Goal: Task Accomplishment & Management: Manage account settings

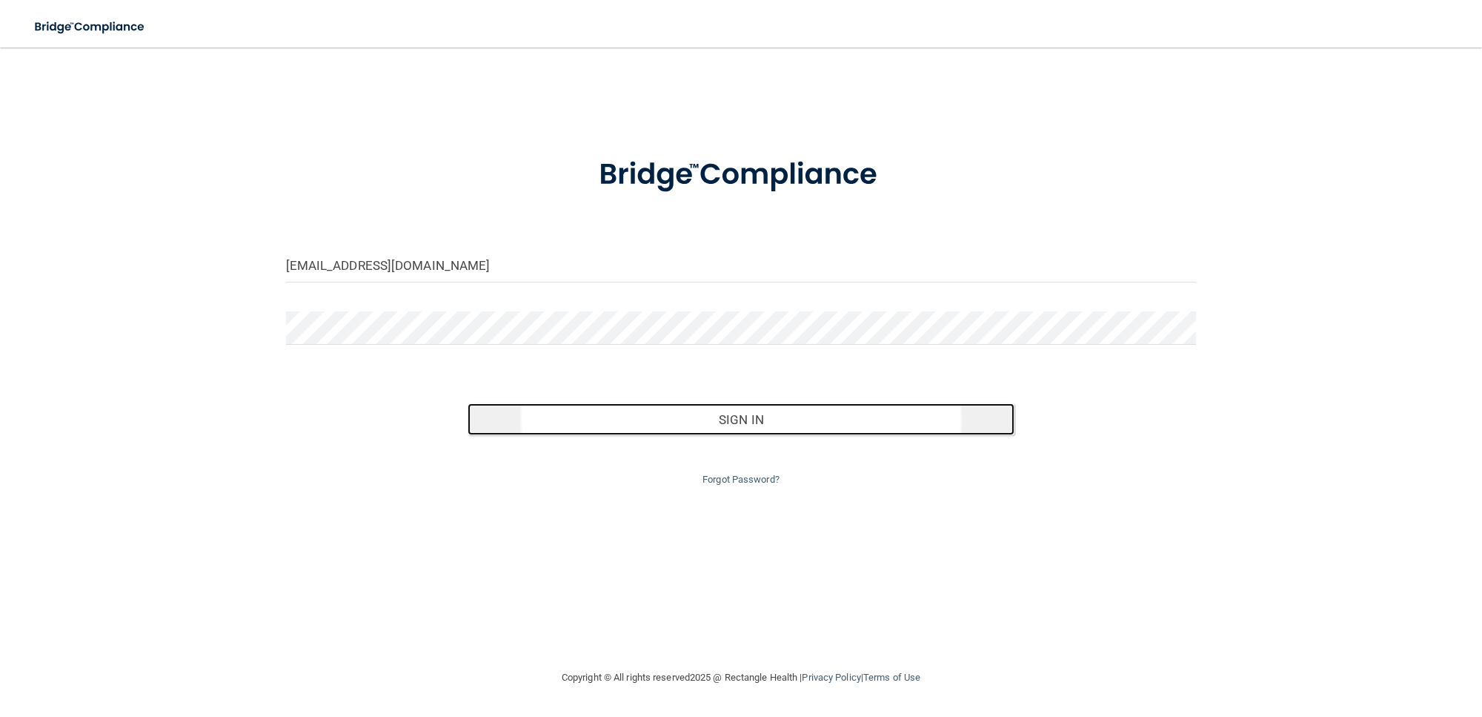
click at [635, 431] on button "Sign In" at bounding box center [741, 419] width 546 height 33
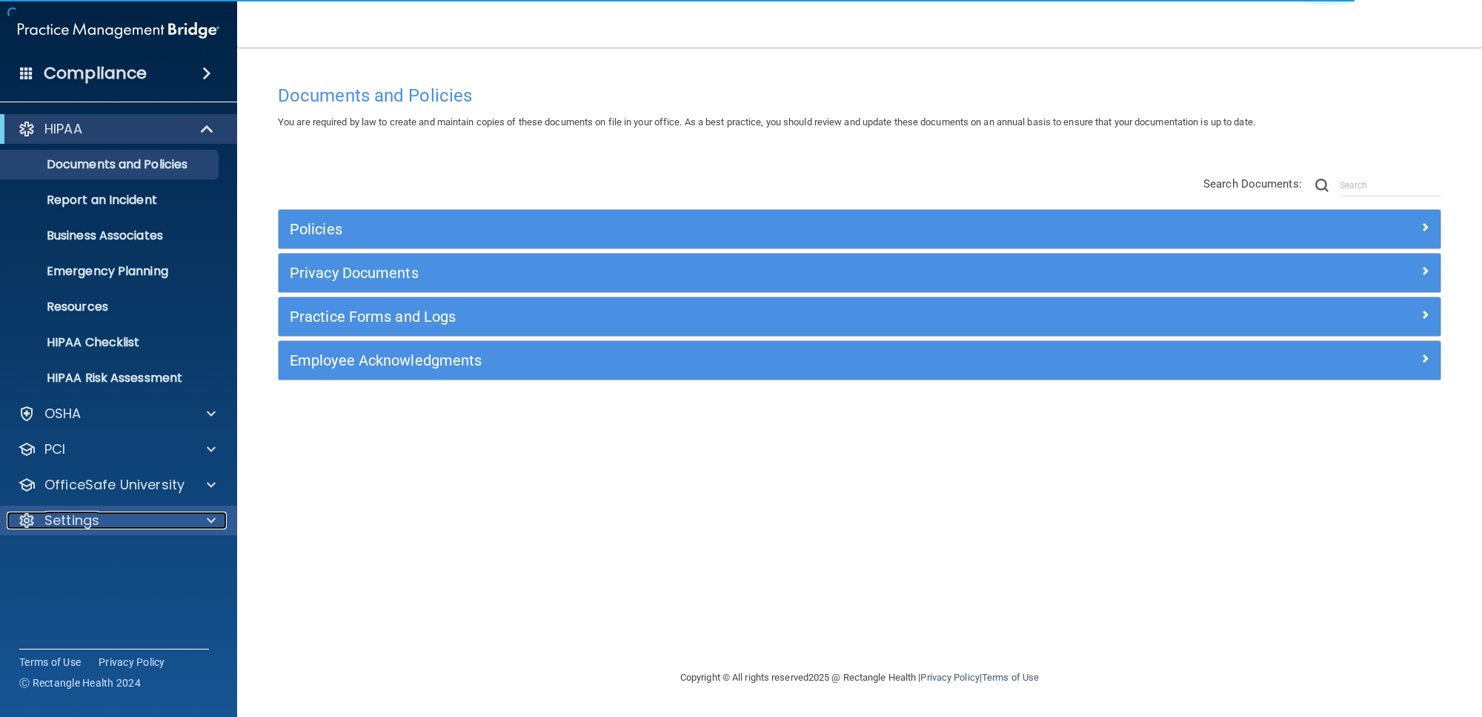
click at [127, 512] on div "Settings" at bounding box center [99, 520] width 184 height 18
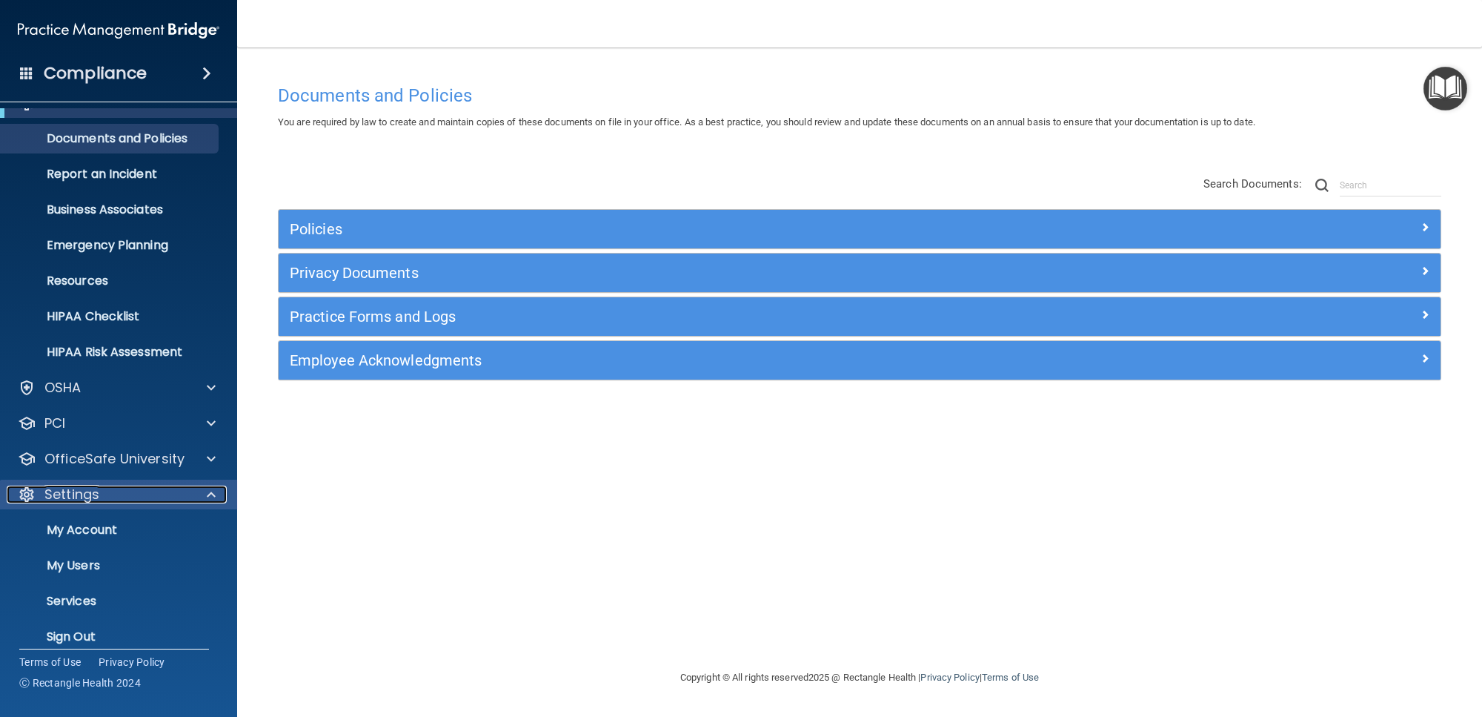
scroll to position [39, 0]
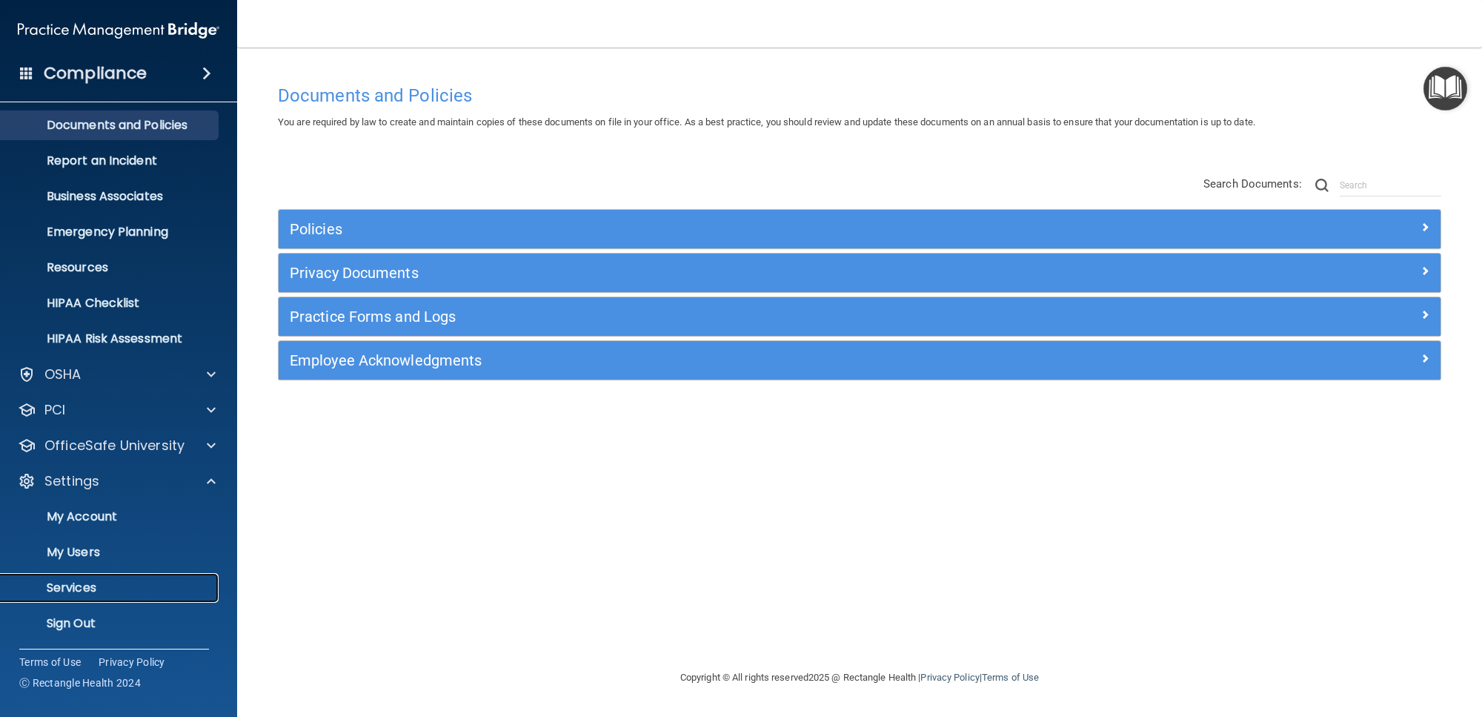
click at [90, 580] on p "Services" at bounding box center [111, 587] width 202 height 15
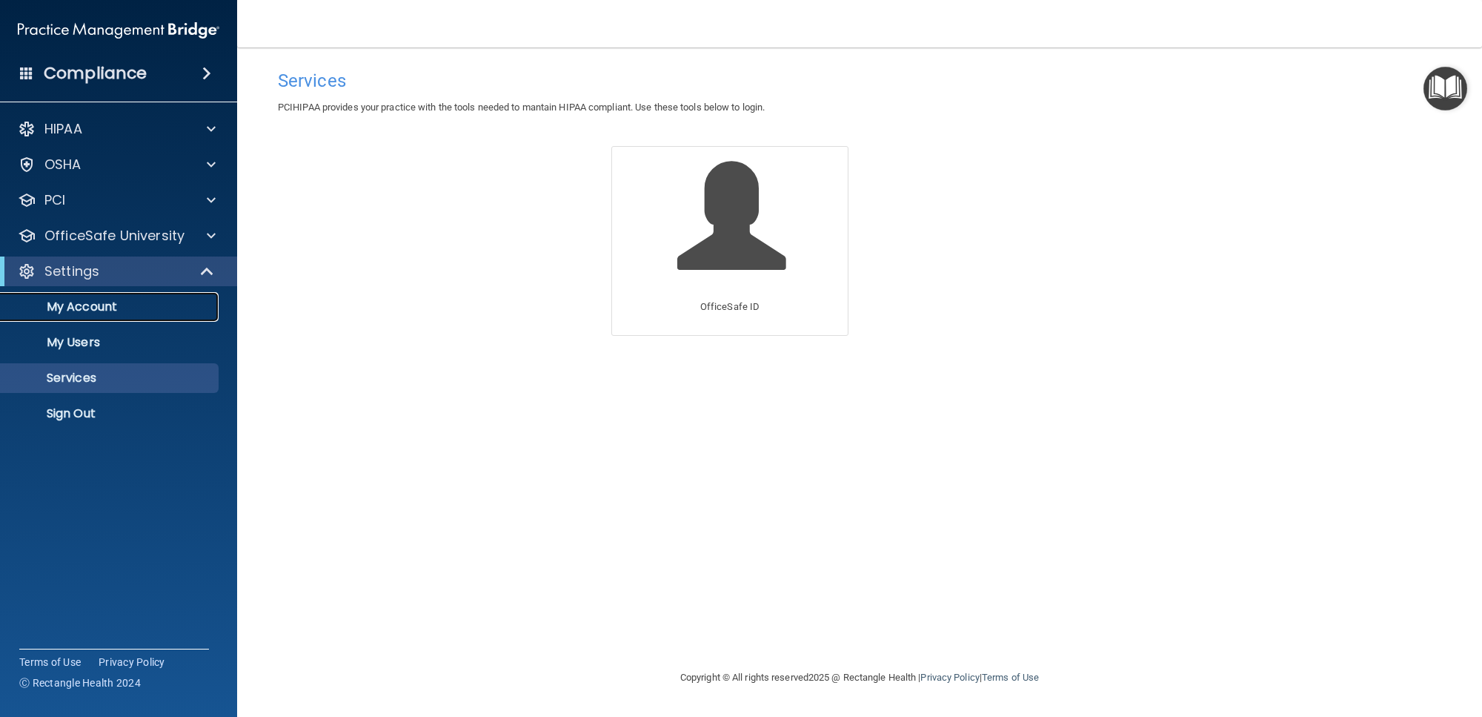
click at [96, 302] on p "My Account" at bounding box center [111, 306] width 202 height 15
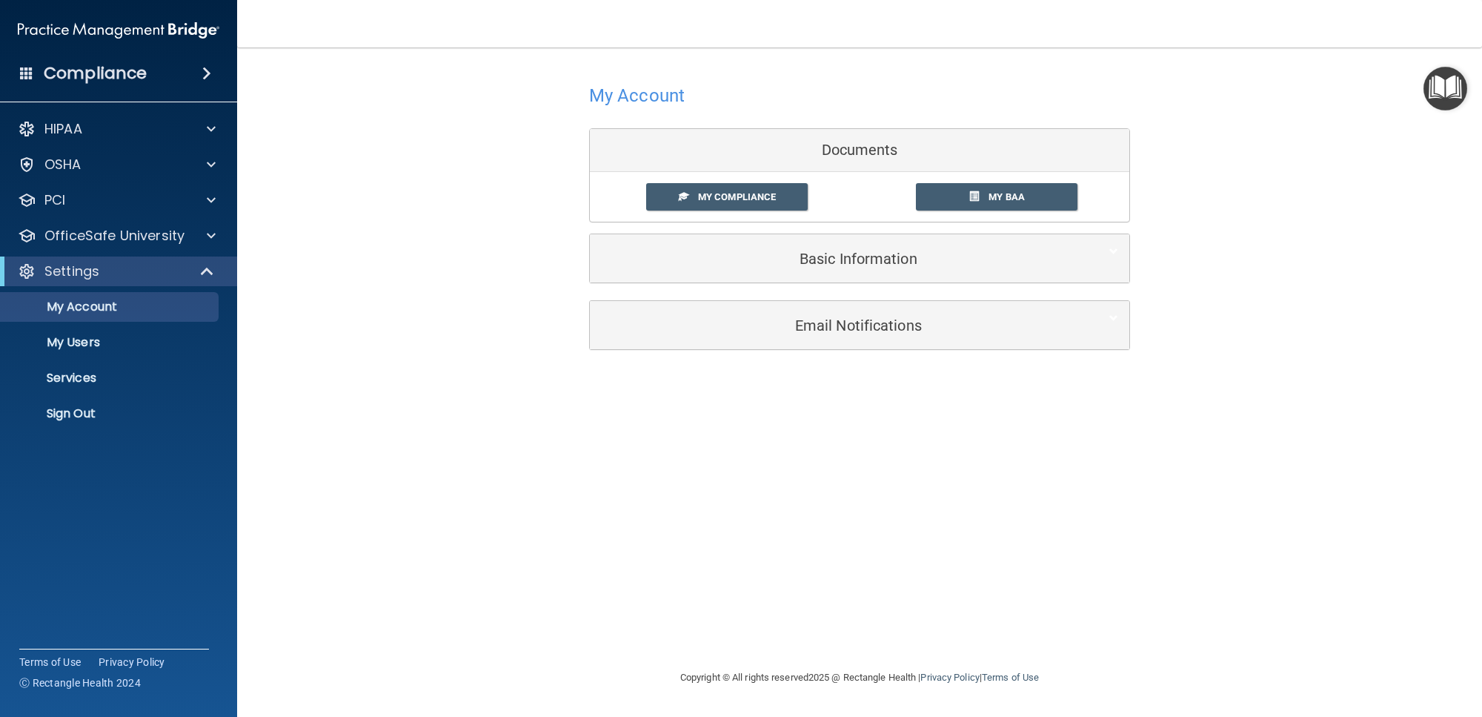
click at [102, 59] on div "Compliance" at bounding box center [118, 73] width 237 height 33
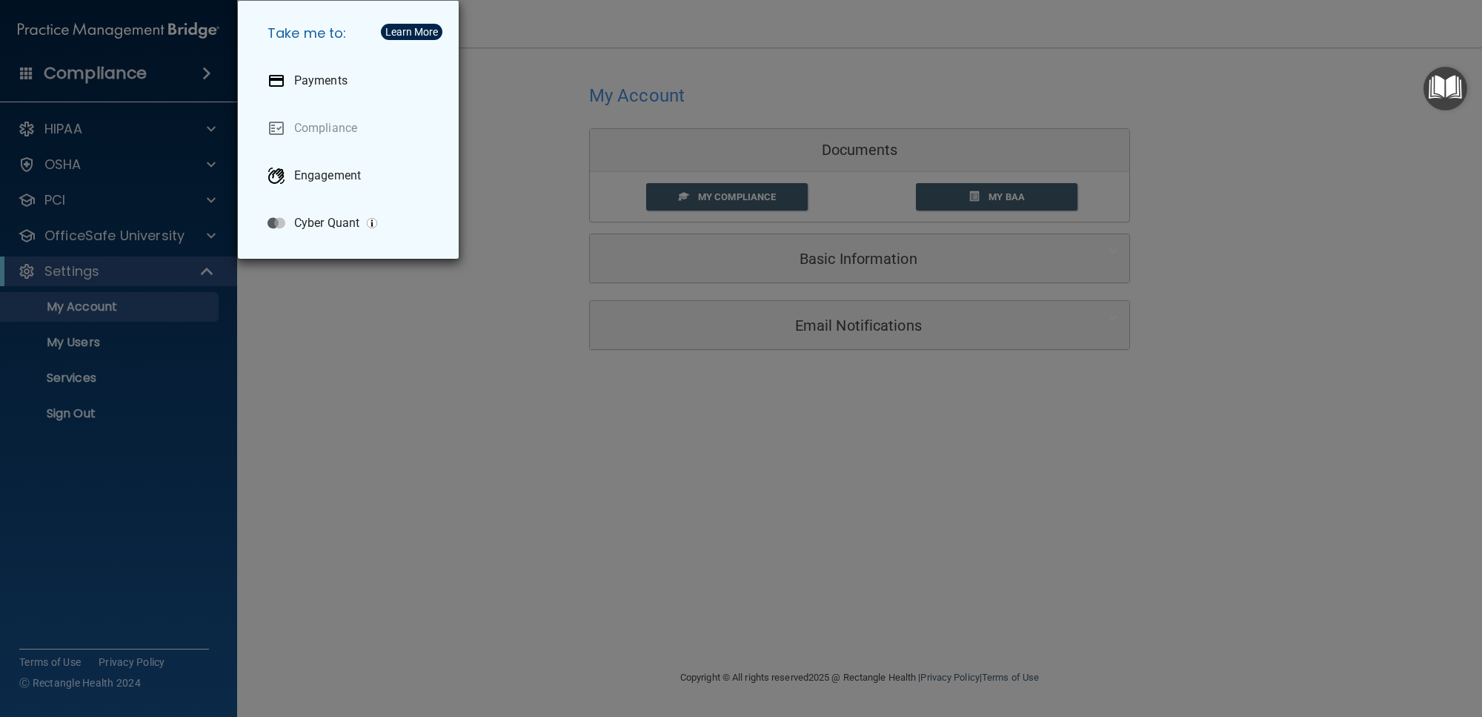
click at [379, 337] on div "Take me to: Payments Compliance Engagement Cyber Quant" at bounding box center [741, 358] width 1482 height 717
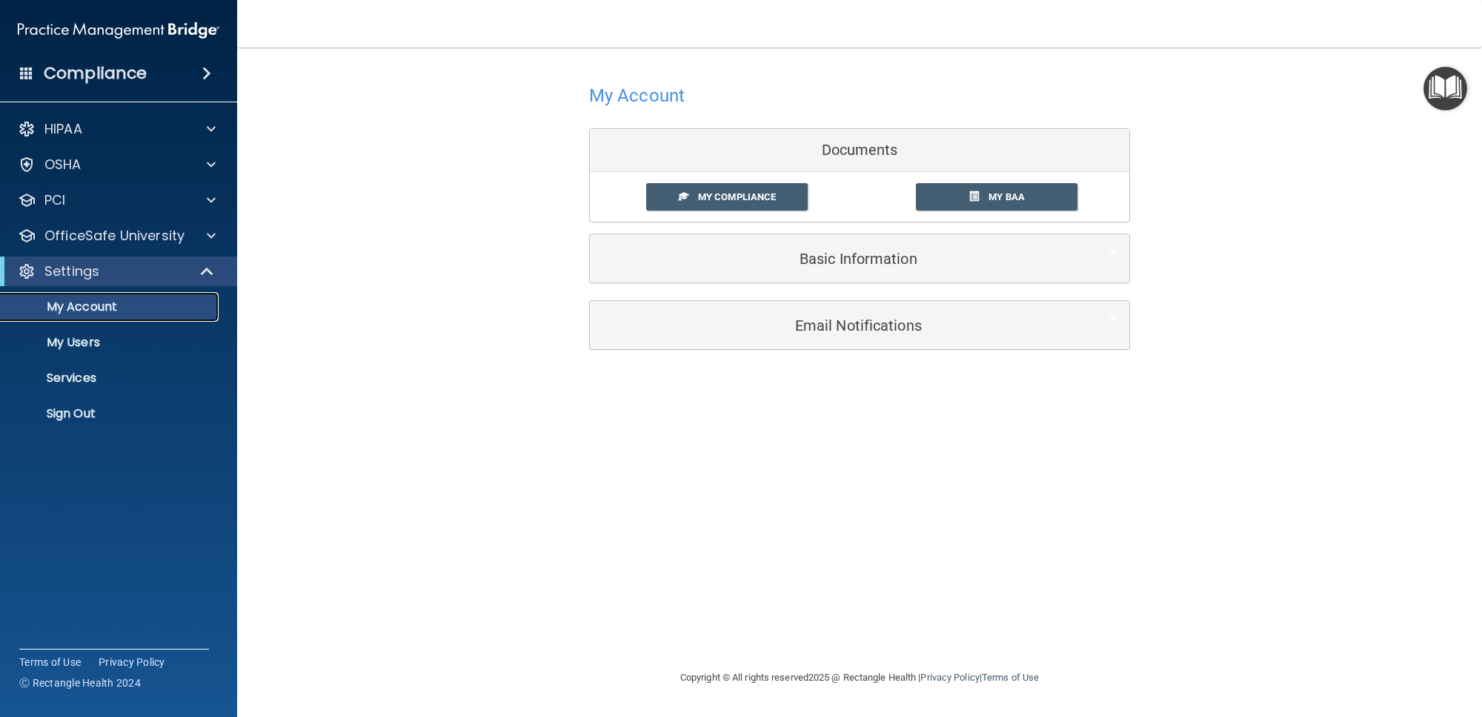
click at [93, 310] on p "My Account" at bounding box center [111, 306] width 202 height 15
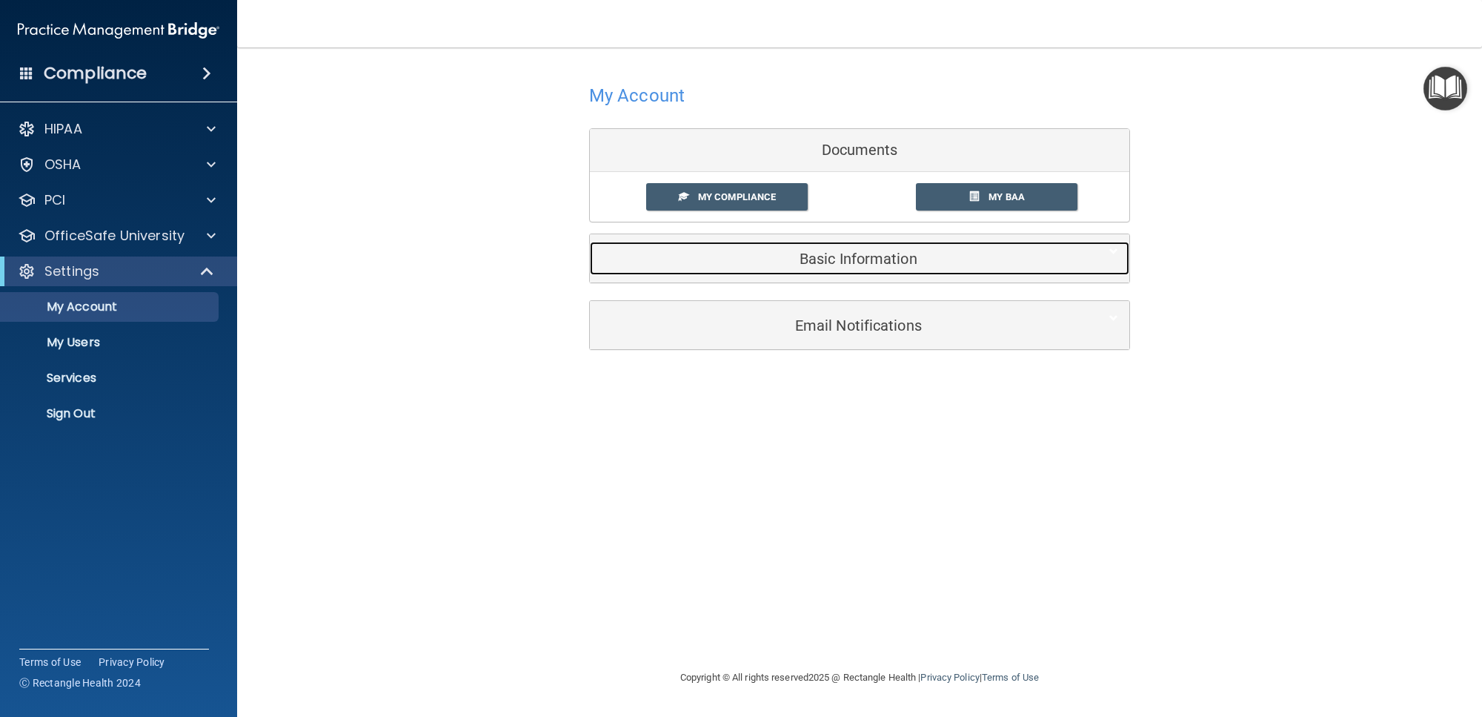
click at [802, 268] on div "Basic Information" at bounding box center [837, 258] width 494 height 33
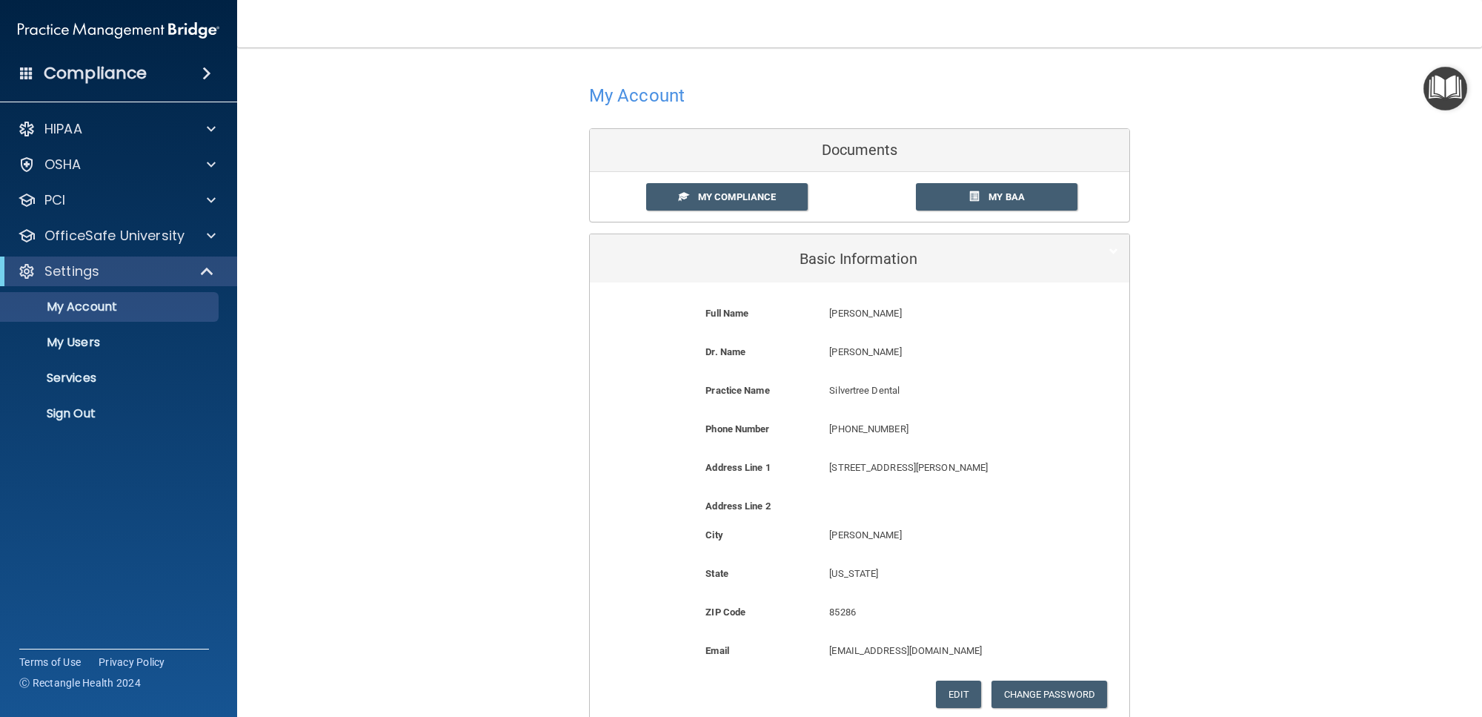
click at [151, 38] on img at bounding box center [119, 31] width 202 height 30
click at [156, 20] on img at bounding box center [119, 31] width 202 height 30
click at [82, 308] on p "My Account" at bounding box center [111, 306] width 202 height 15
click at [78, 383] on p "Services" at bounding box center [111, 377] width 202 height 15
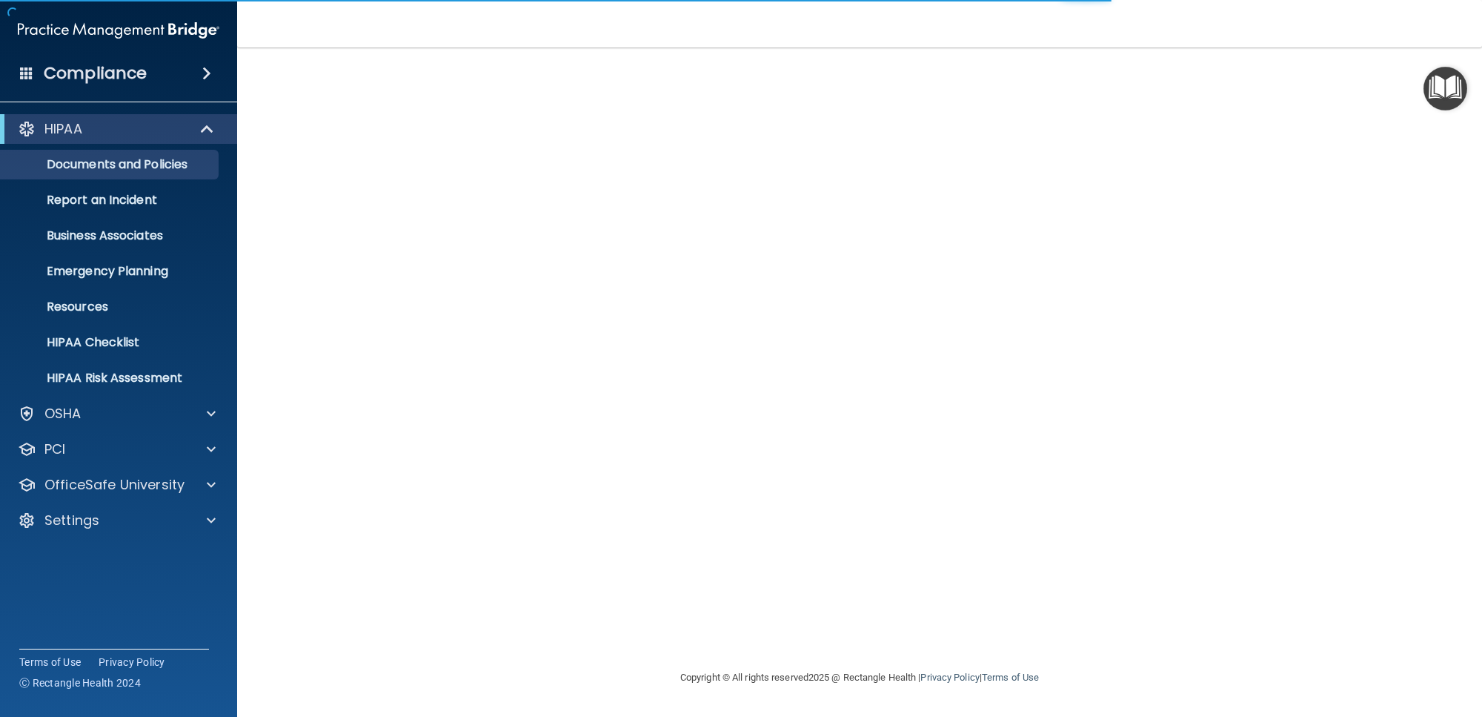
click at [156, 22] on img at bounding box center [119, 31] width 202 height 30
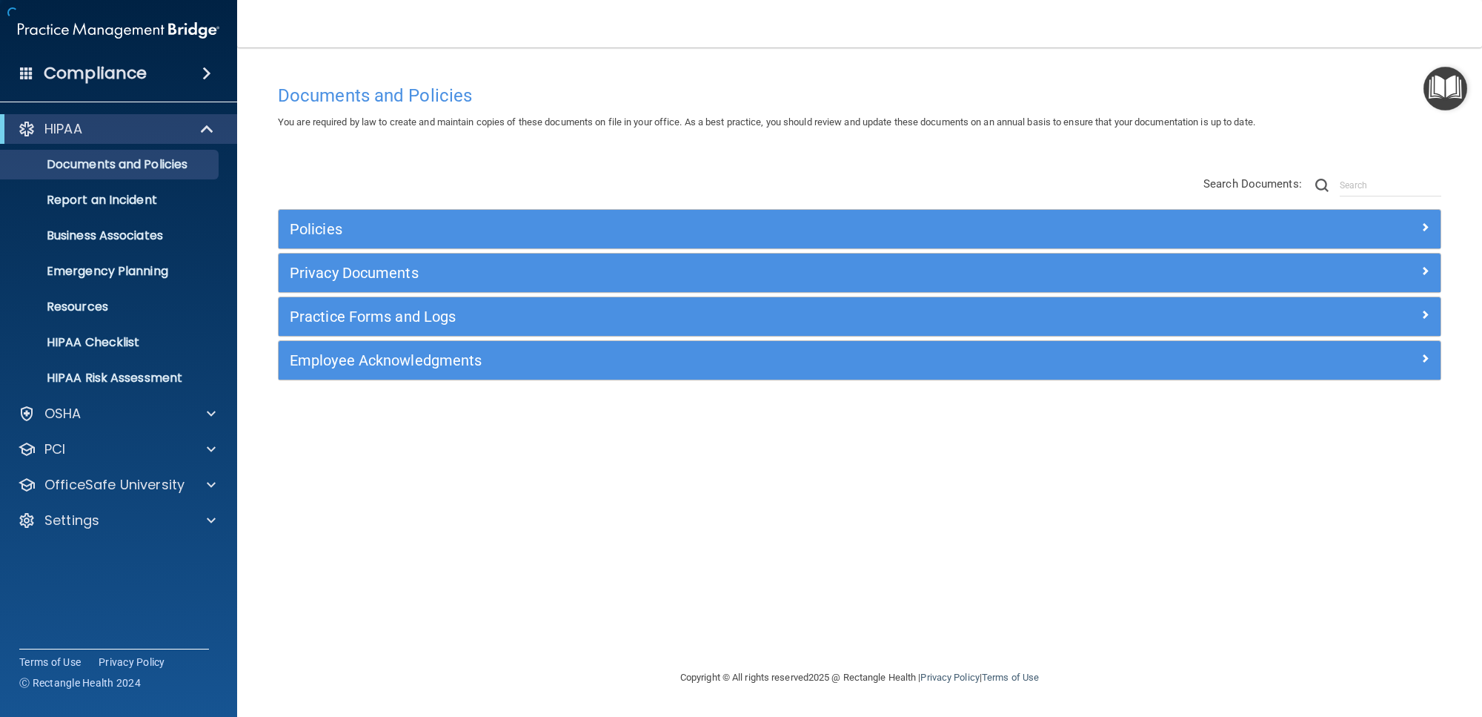
click at [118, 27] on img at bounding box center [119, 31] width 202 height 30
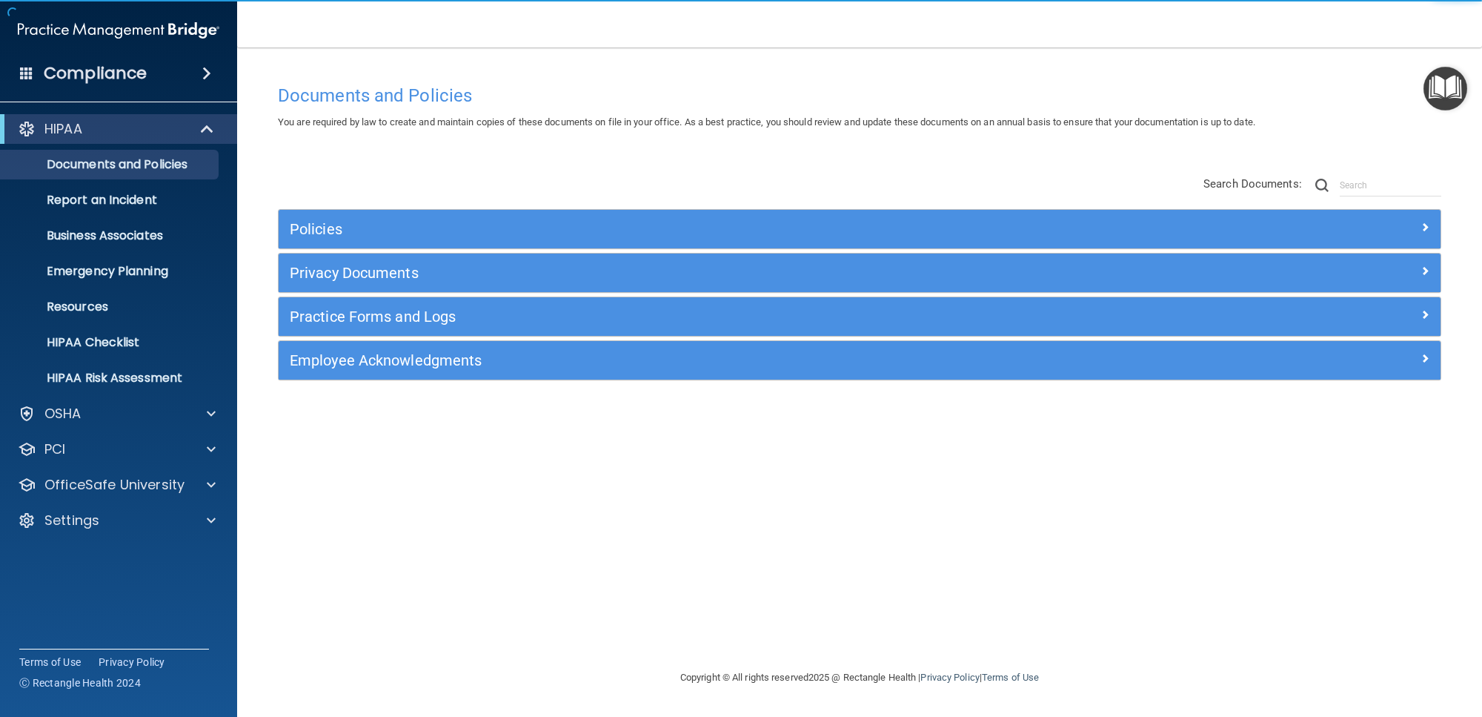
click at [139, 29] on img at bounding box center [119, 31] width 202 height 30
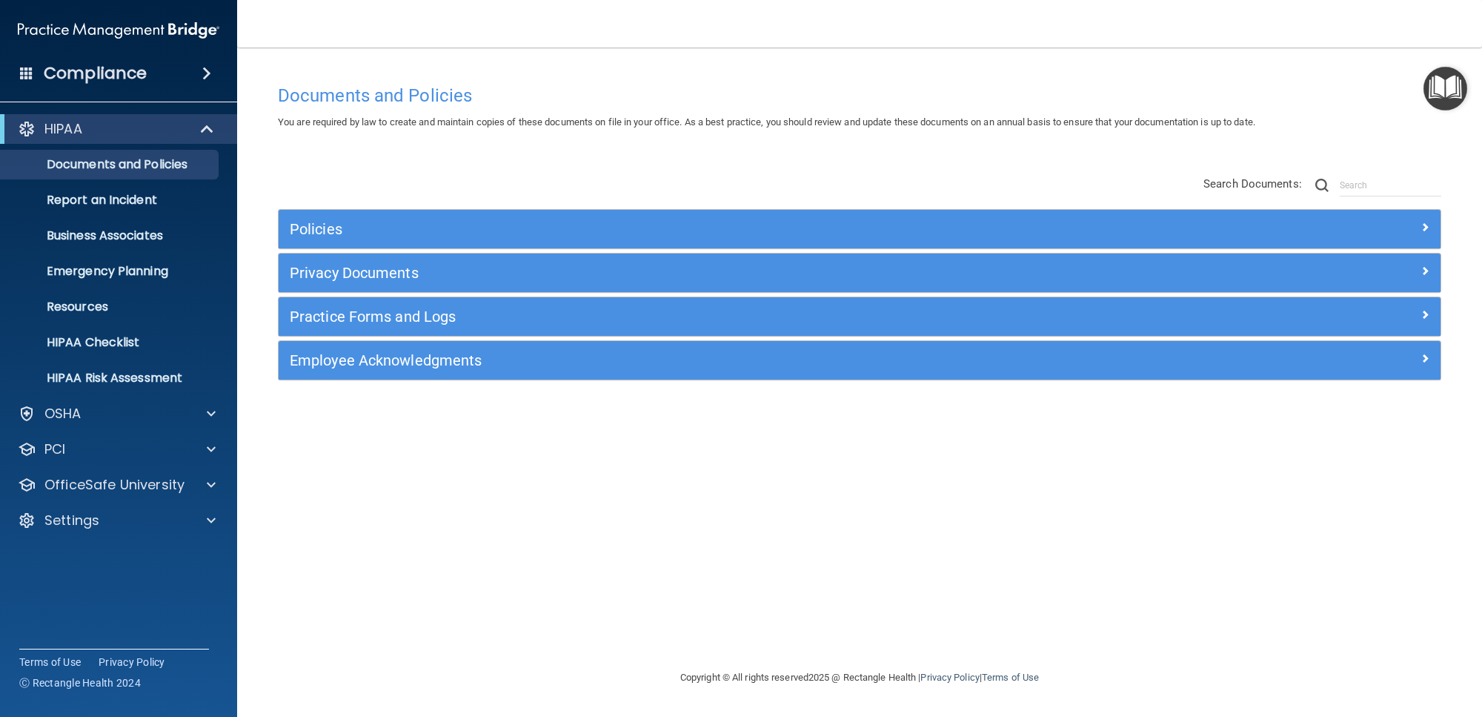
click at [139, 29] on img at bounding box center [119, 31] width 202 height 30
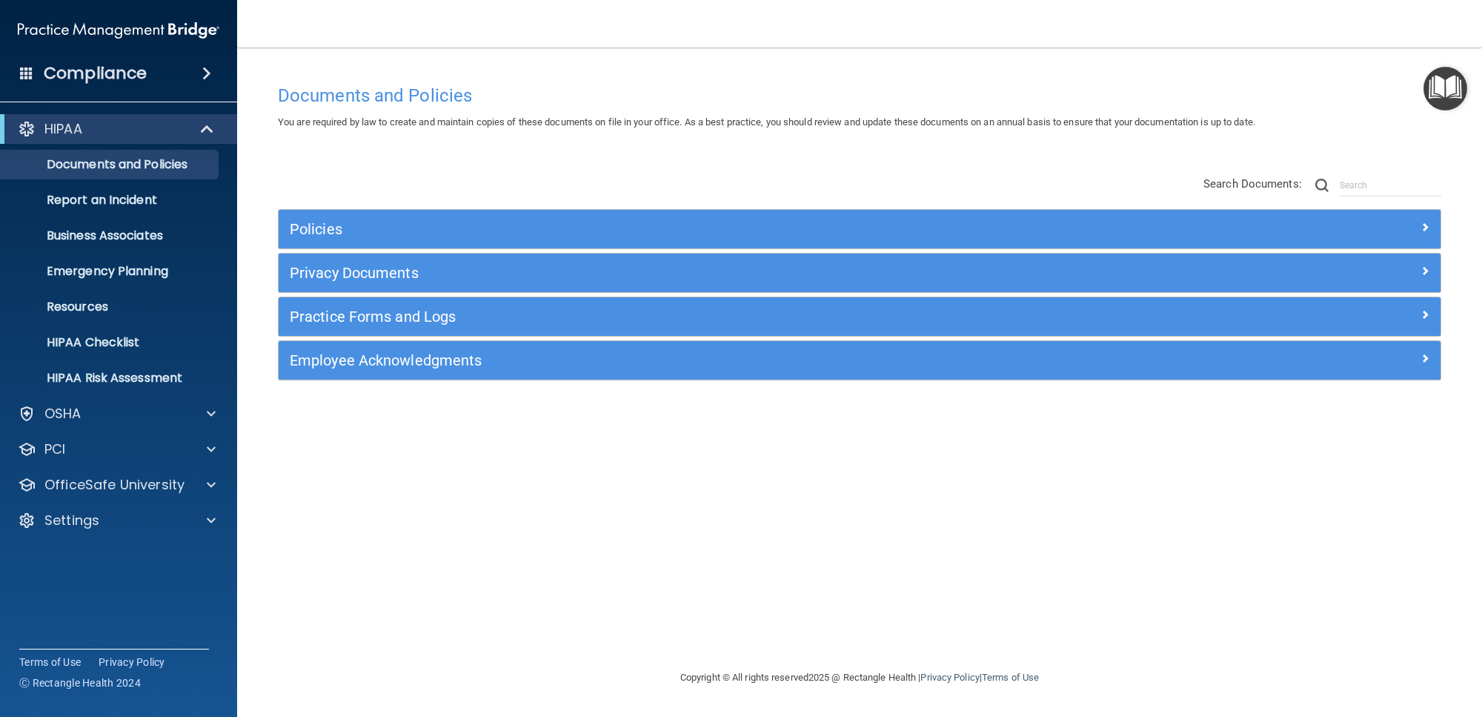
click at [139, 29] on img at bounding box center [119, 31] width 202 height 30
click at [47, 516] on p "Settings" at bounding box center [71, 520] width 55 height 18
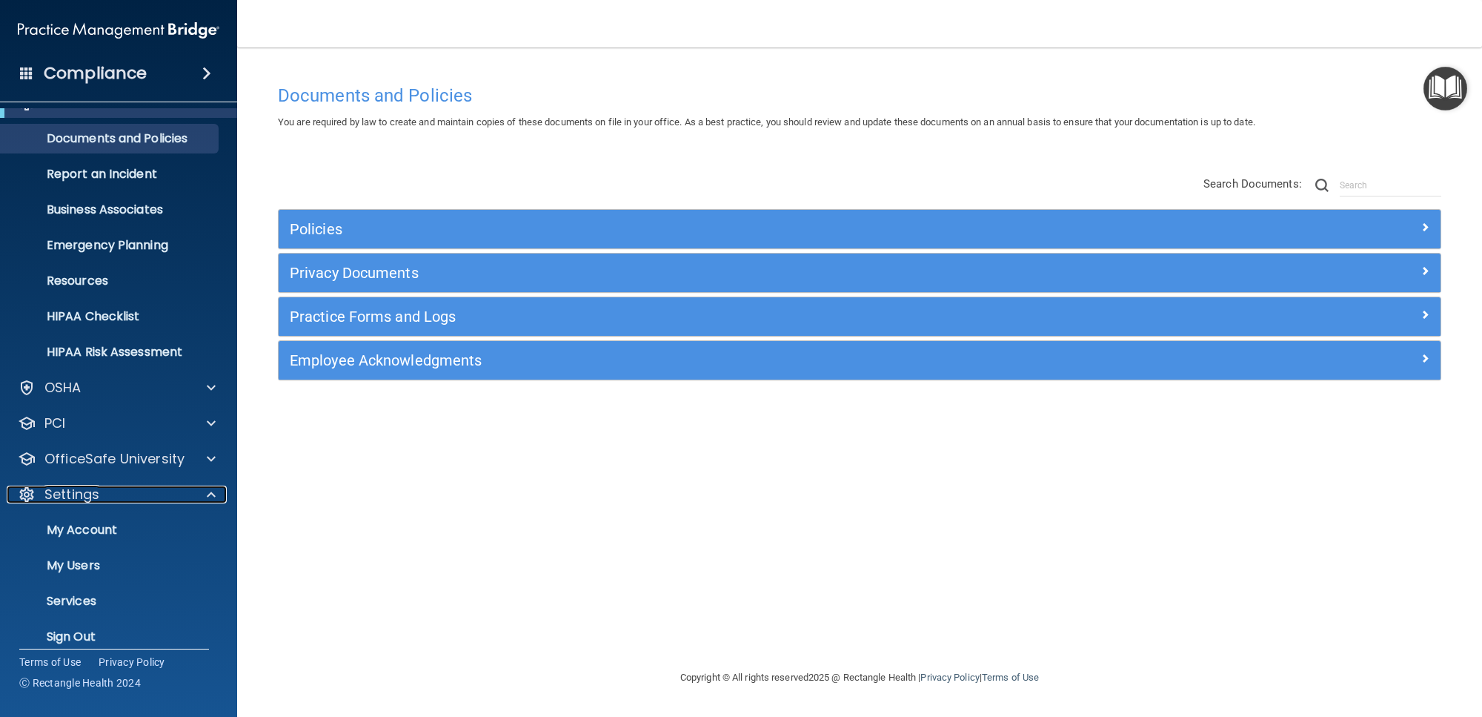
scroll to position [39, 0]
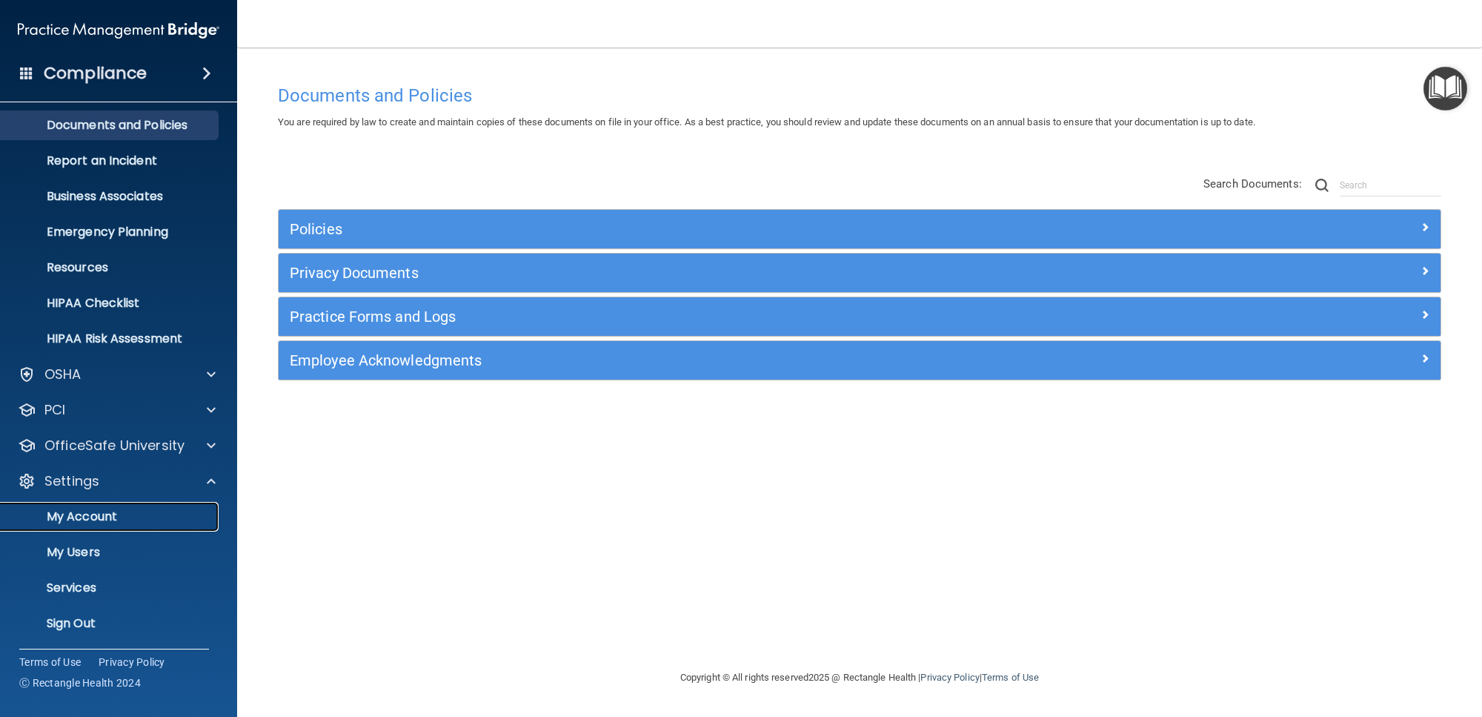
click at [66, 516] on p "My Account" at bounding box center [111, 516] width 202 height 15
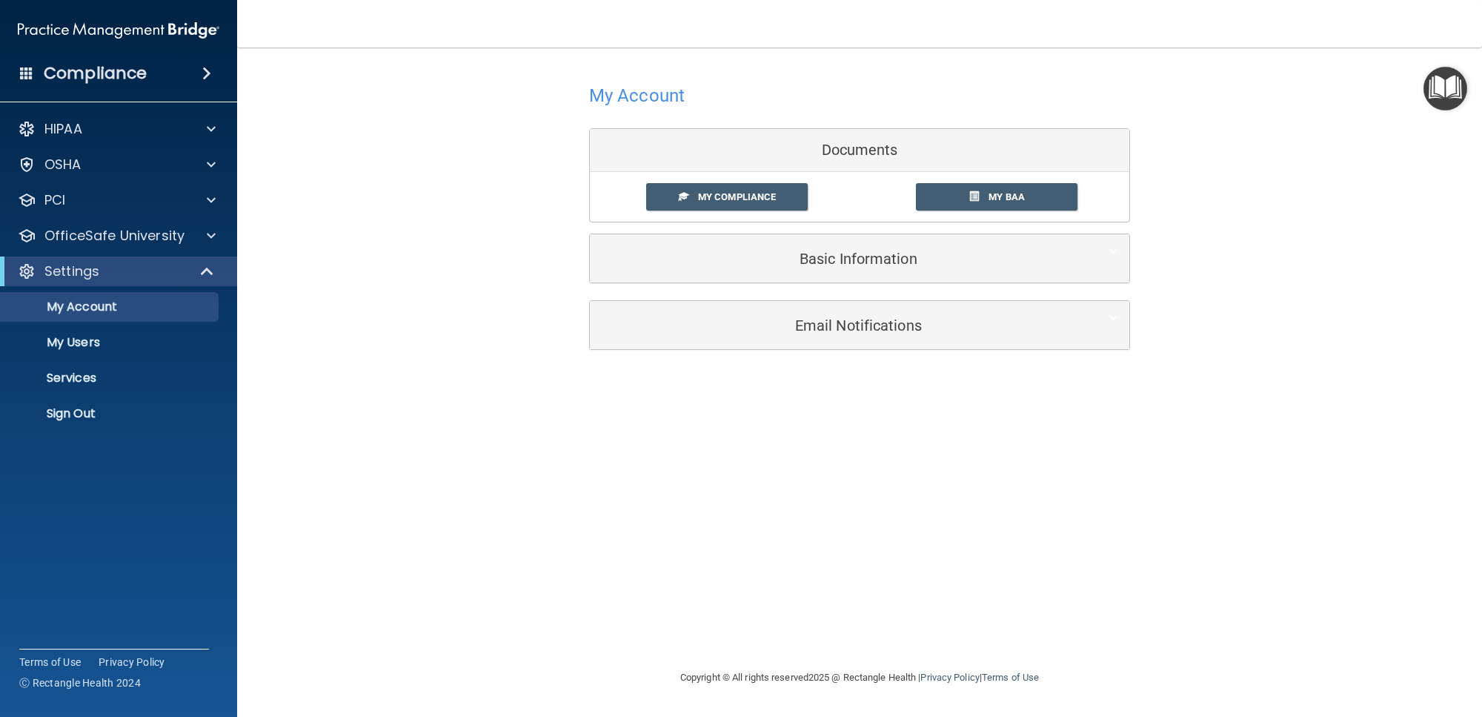
click at [1432, 90] on img "Open Resource Center" at bounding box center [1445, 89] width 44 height 44
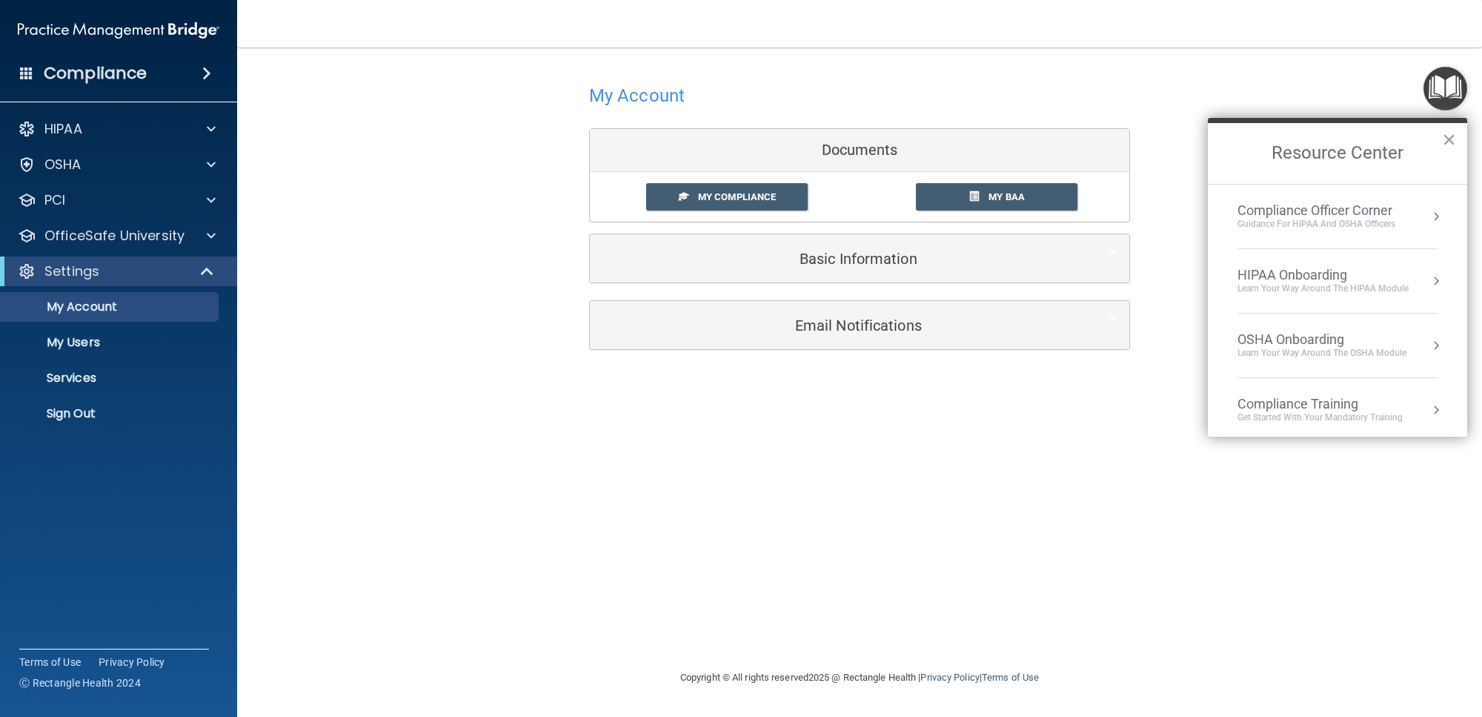
drag, startPoint x: 1408, startPoint y: 112, endPoint x: 1400, endPoint y: 118, distance: 10.1
click at [1406, 113] on div "My Account Documents My Compliance My Compliance My BAA Basic Information Full …" at bounding box center [860, 214] width 1186 height 305
drag, startPoint x: 1371, startPoint y: 135, endPoint x: 1254, endPoint y: 141, distance: 117.2
click at [1254, 141] on h2 "Resource Center" at bounding box center [1337, 153] width 259 height 61
click at [1323, 141] on h2 "Resource Center" at bounding box center [1337, 153] width 259 height 61
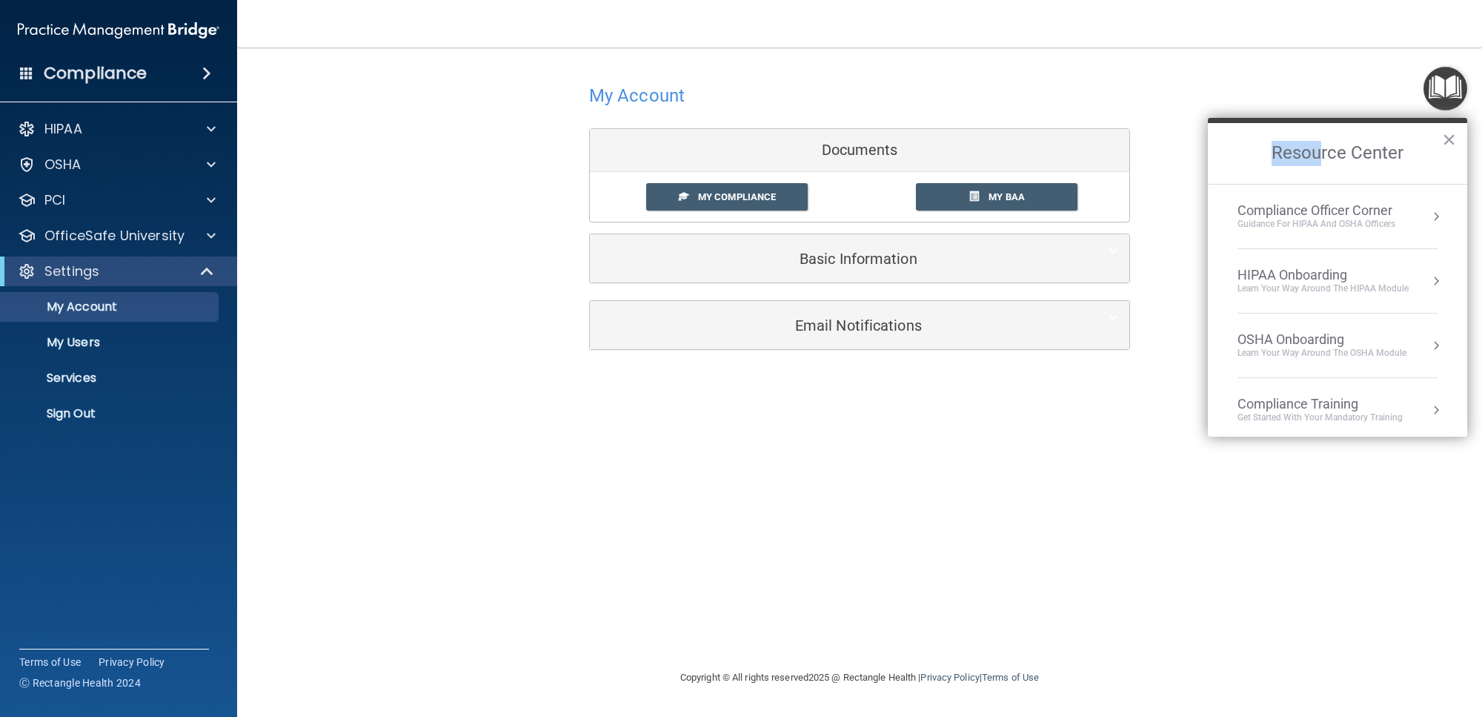
drag, startPoint x: 1323, startPoint y: 133, endPoint x: 1233, endPoint y: 164, distance: 95.6
click at [1233, 164] on h2 "Resource Center" at bounding box center [1337, 153] width 259 height 61
click at [1423, 147] on h2 "Resource Center" at bounding box center [1337, 153] width 259 height 61
click at [1340, 142] on h2 "Resource Center" at bounding box center [1337, 153] width 259 height 61
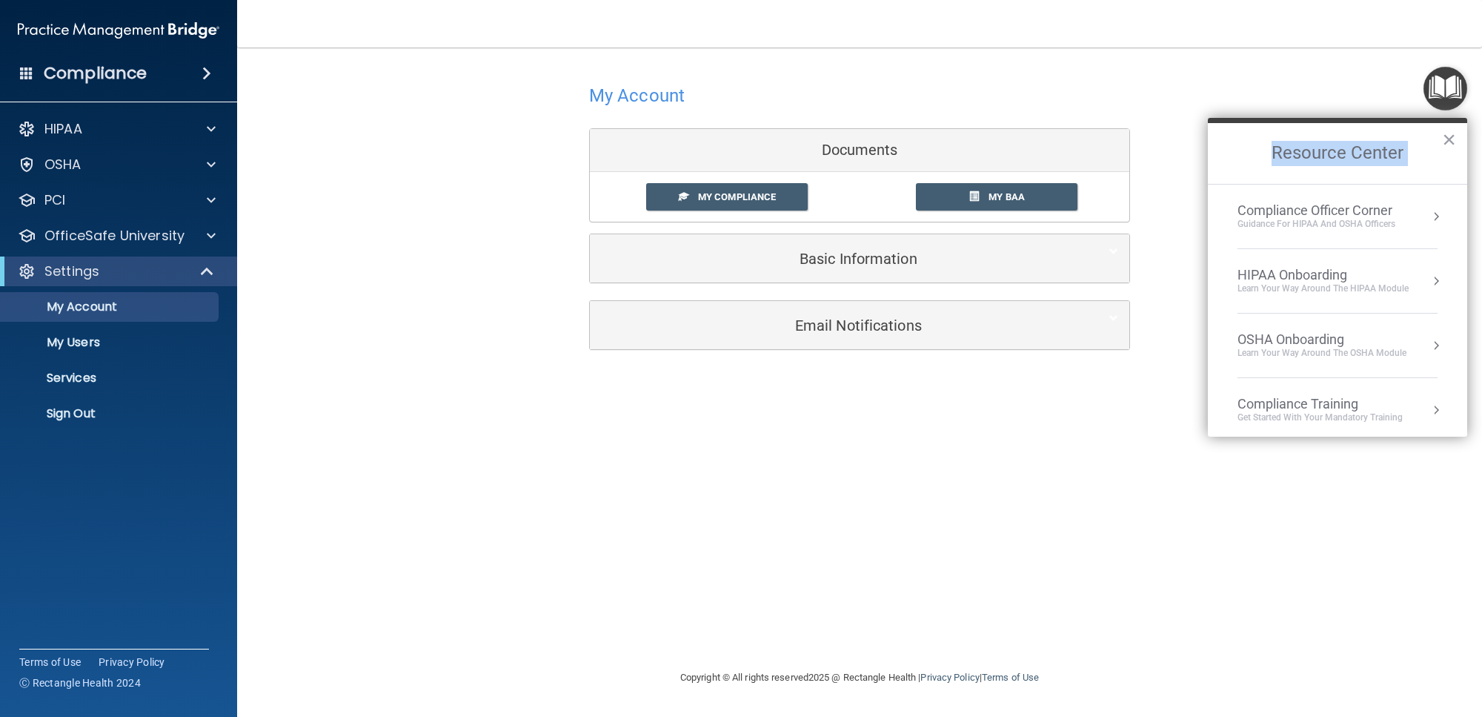
click at [1340, 142] on h2 "Resource Center" at bounding box center [1337, 153] width 259 height 61
click at [1450, 135] on button "×" at bounding box center [1449, 139] width 14 height 24
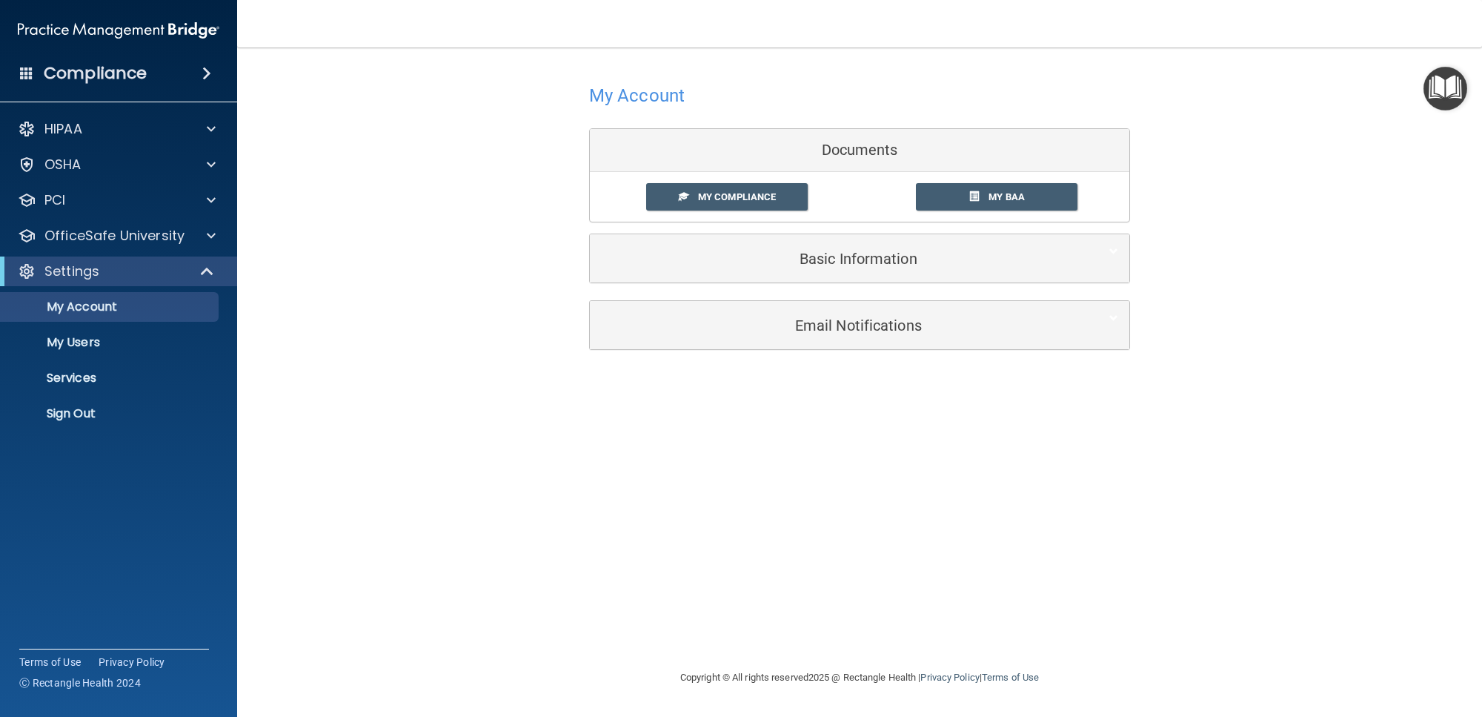
click at [211, 71] on span at bounding box center [206, 73] width 9 height 18
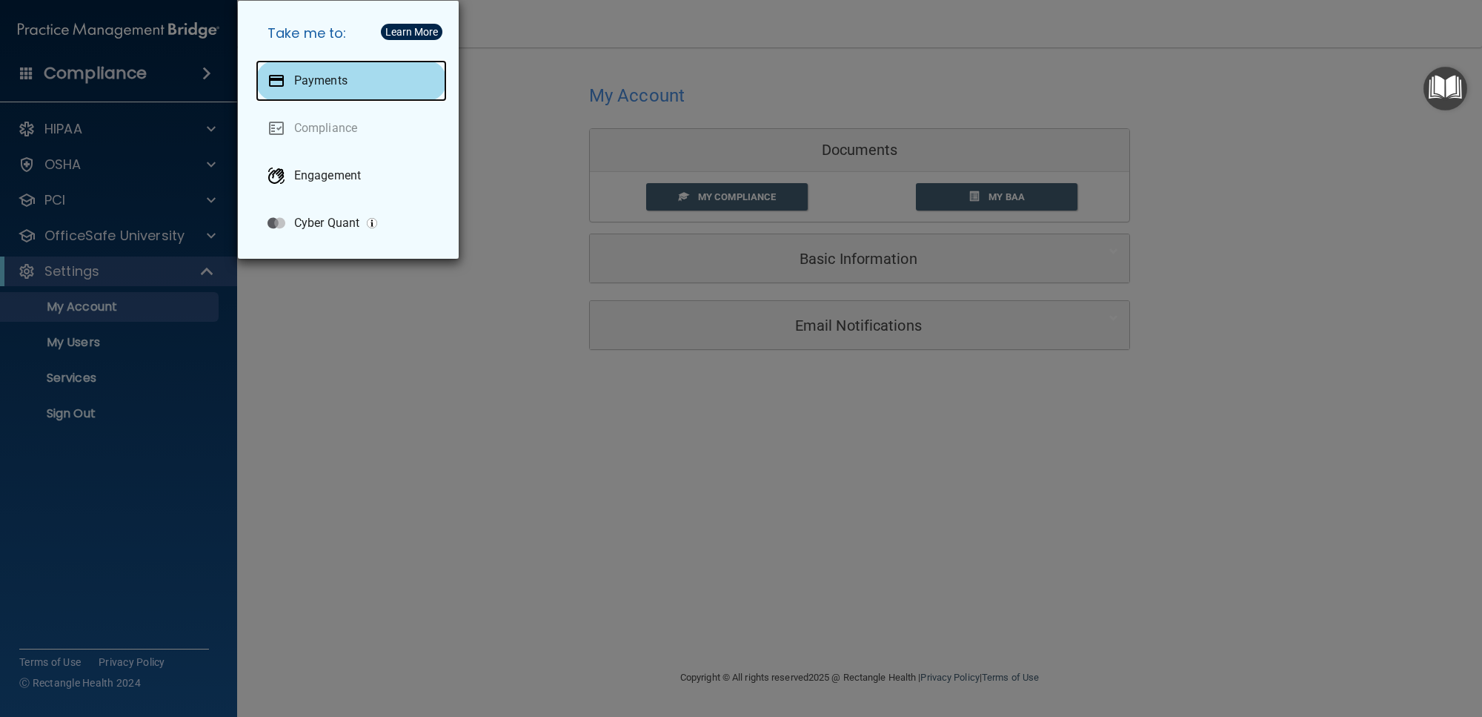
click at [296, 79] on p "Payments" at bounding box center [320, 80] width 53 height 15
click at [524, 107] on div "Take me to: Payments Compliance Engagement Cyber Quant" at bounding box center [741, 358] width 1482 height 717
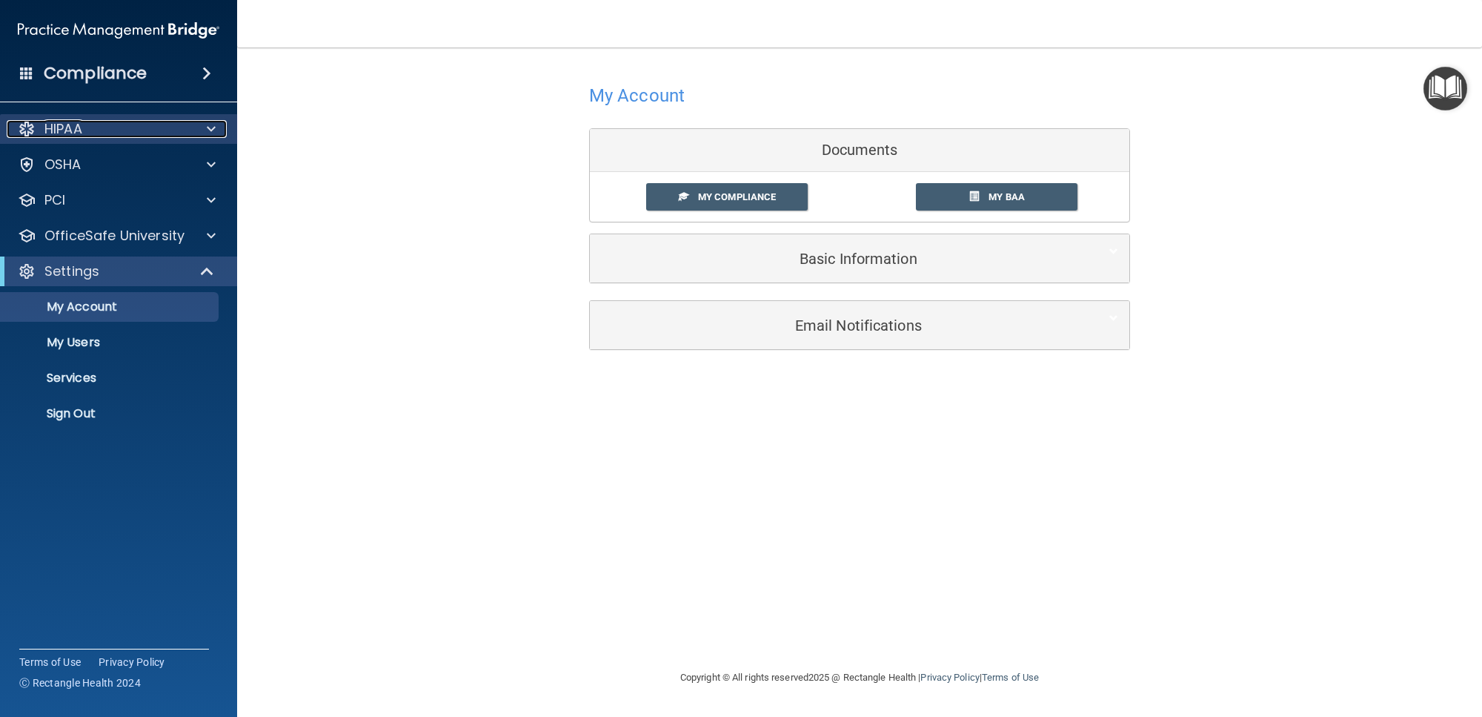
click at [104, 130] on div "HIPAA" at bounding box center [99, 129] width 184 height 18
